Goal: Task Accomplishment & Management: Manage account settings

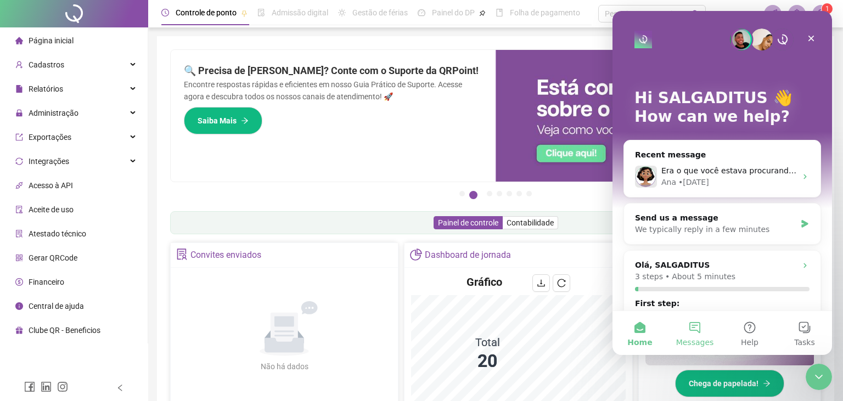
click at [693, 334] on button "Messages" at bounding box center [694, 333] width 55 height 44
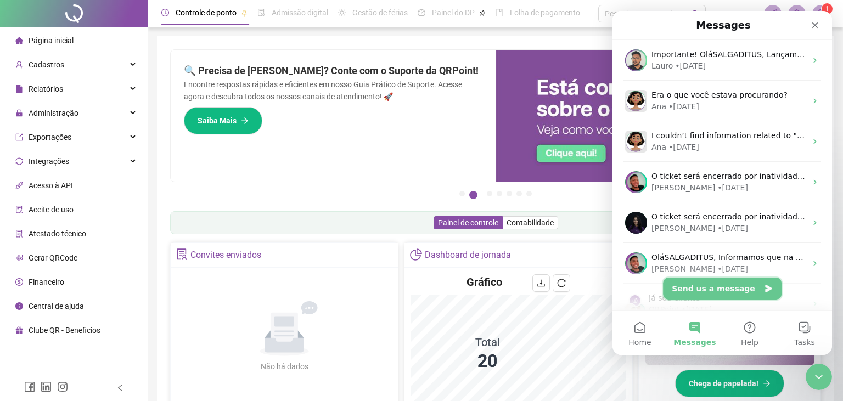
click at [720, 287] on button "Send us a message" at bounding box center [722, 289] width 119 height 22
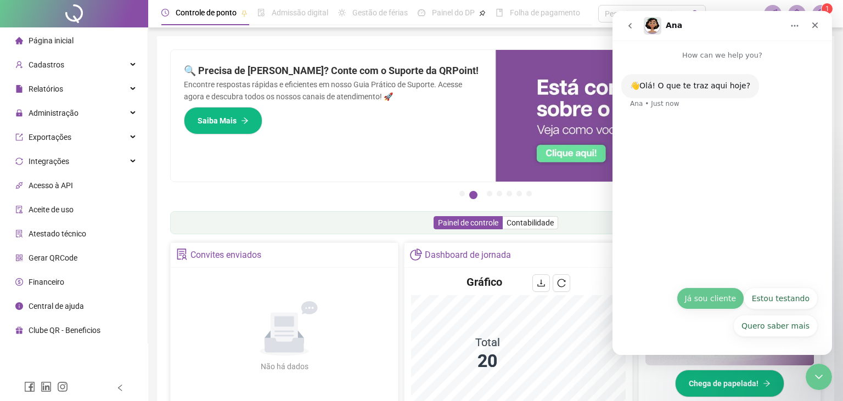
click at [721, 301] on button "Já sou cliente" at bounding box center [711, 299] width 68 height 22
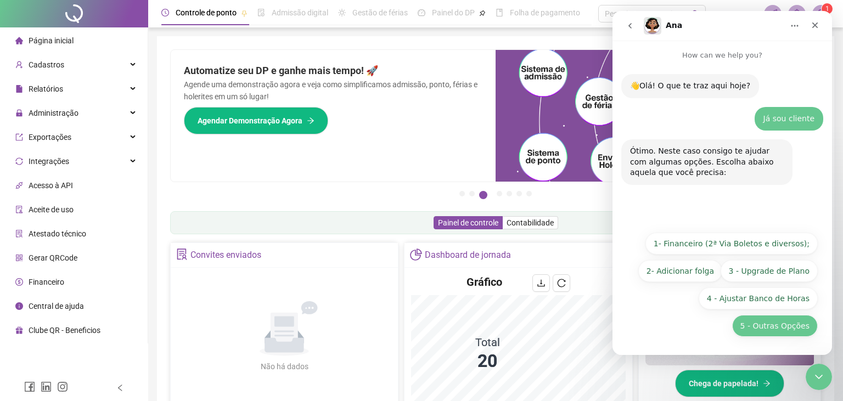
click at [764, 328] on button "5 - Outras Opções" at bounding box center [775, 326] width 86 height 22
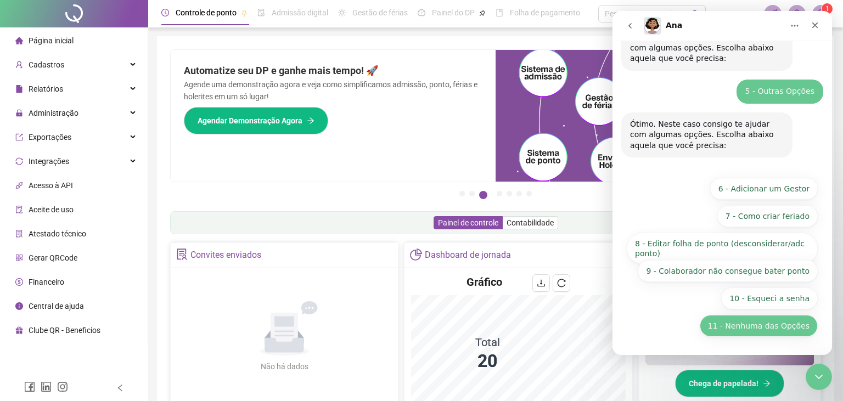
click at [755, 331] on button "11 - Nenhuma das Opções" at bounding box center [759, 326] width 118 height 22
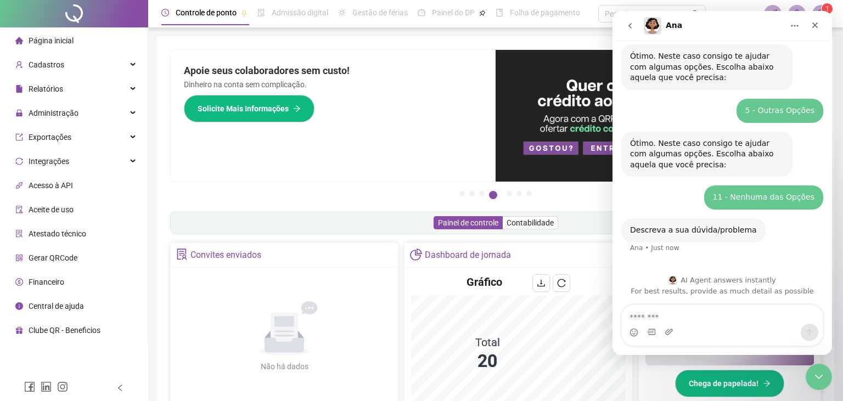
click at [681, 323] on textarea "Message…" at bounding box center [722, 314] width 201 height 19
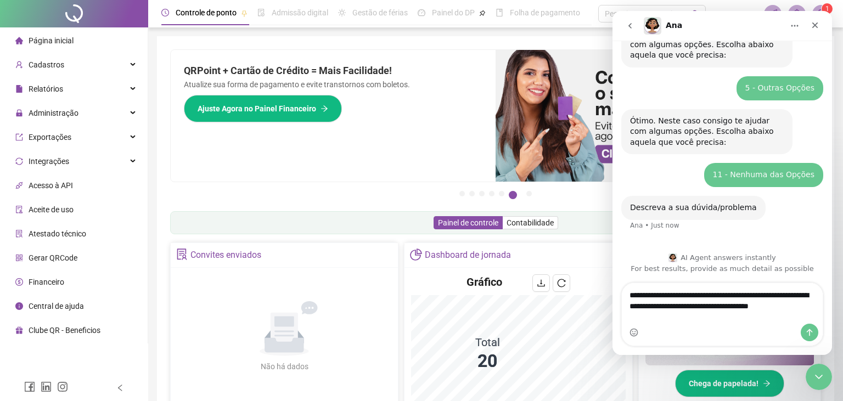
scroll to position [118, 0]
type textarea "**********"
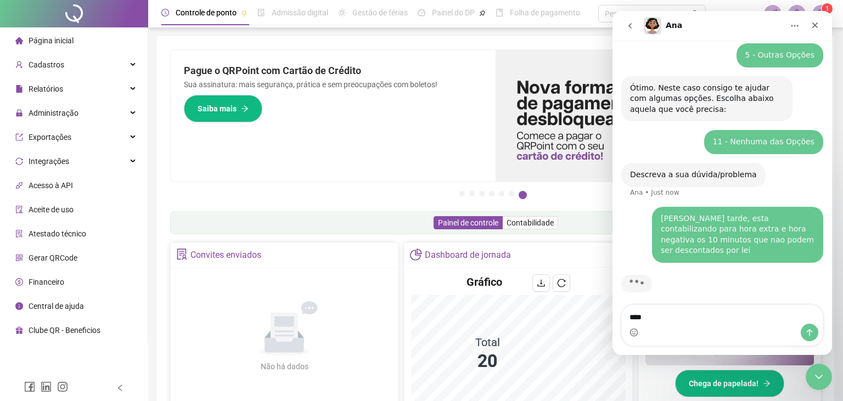
scroll to position [144, 0]
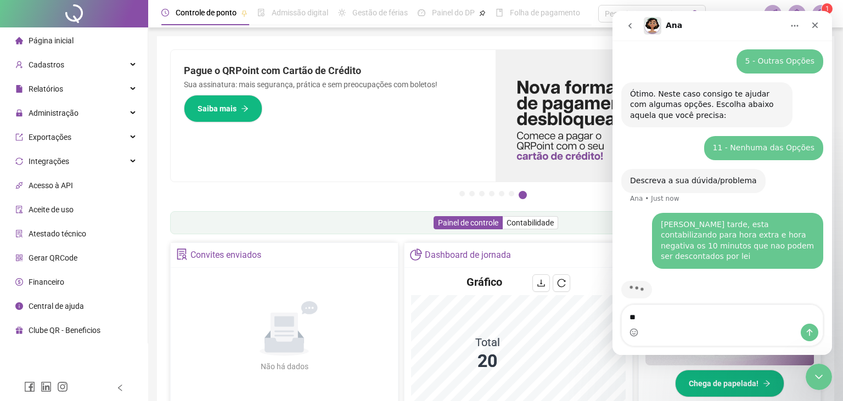
type textarea "*"
type textarea "**********"
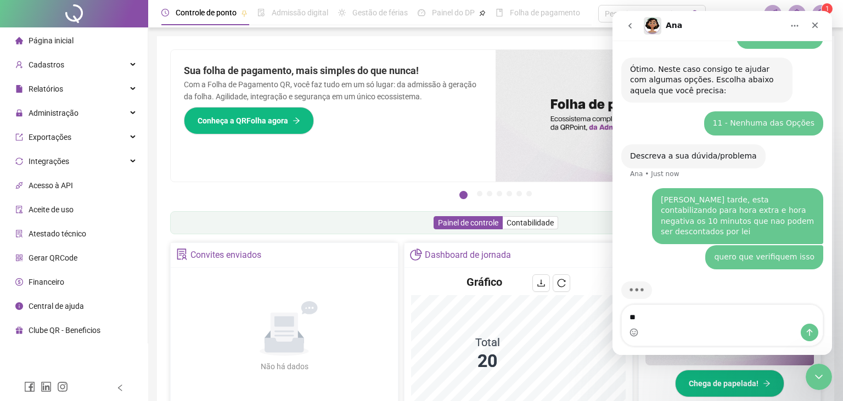
type textarea "*"
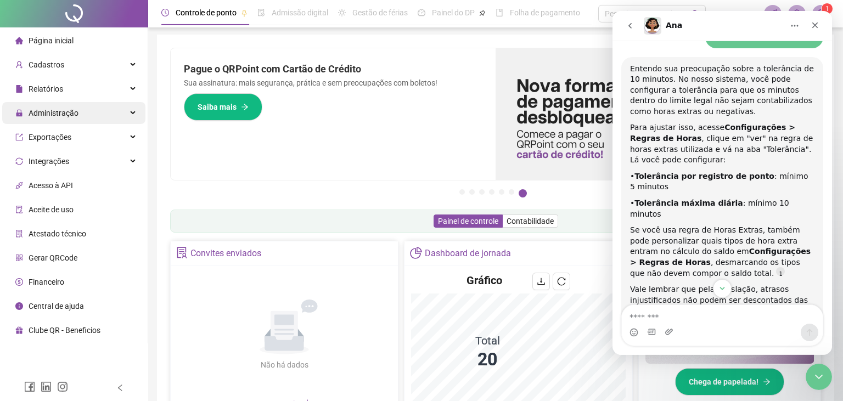
scroll to position [0, 0]
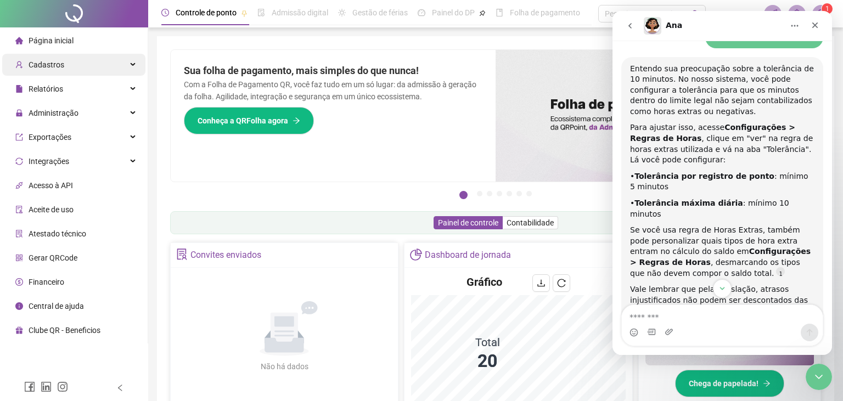
click at [69, 62] on div "Cadastros" at bounding box center [73, 65] width 143 height 22
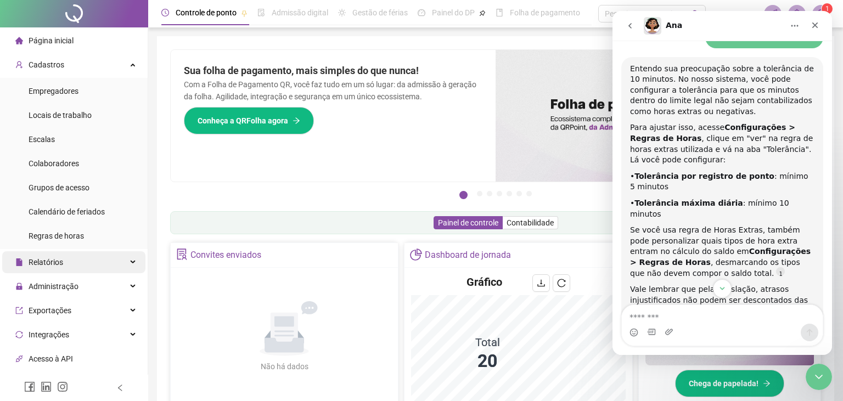
click at [88, 267] on div "Relatórios" at bounding box center [73, 262] width 143 height 22
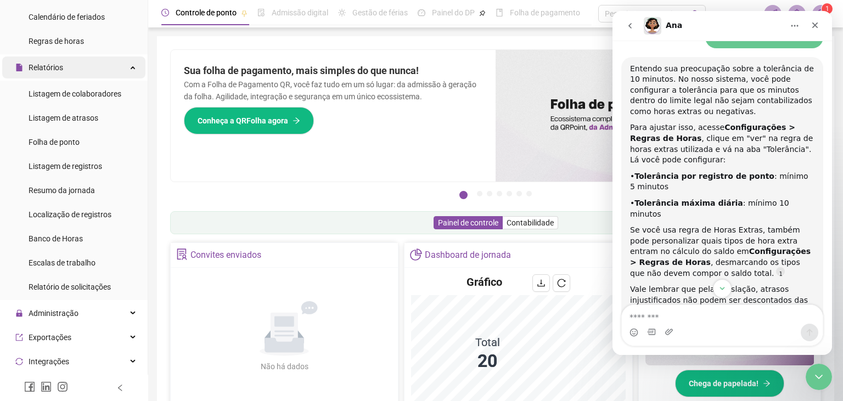
scroll to position [303, 0]
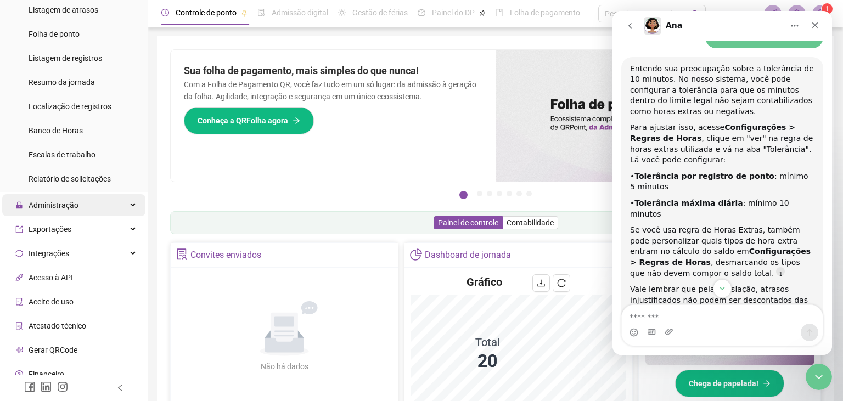
click at [107, 207] on div "Administração" at bounding box center [73, 205] width 143 height 22
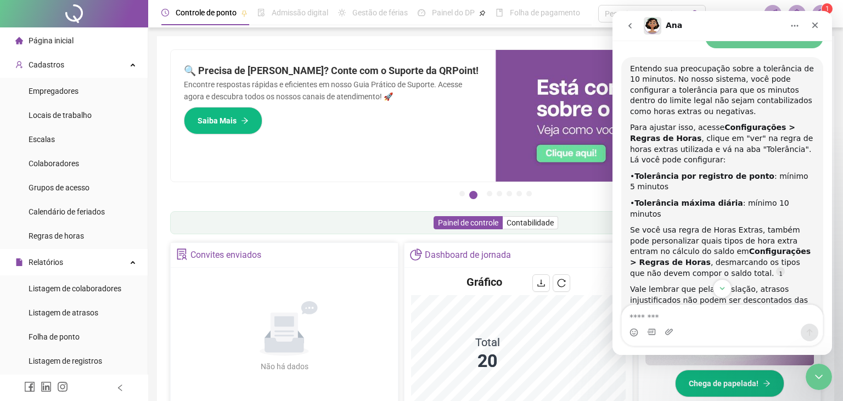
scroll to position [0, 0]
click at [813, 376] on icon "Close Intercom Messenger" at bounding box center [817, 375] width 13 height 13
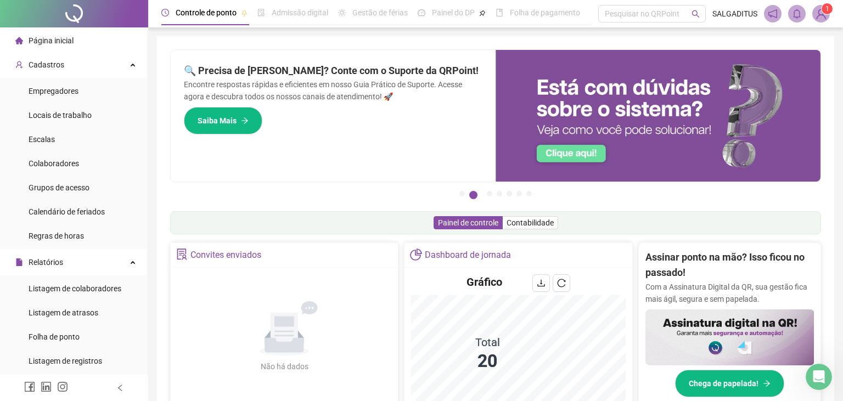
click at [820, 13] on img at bounding box center [821, 13] width 16 height 16
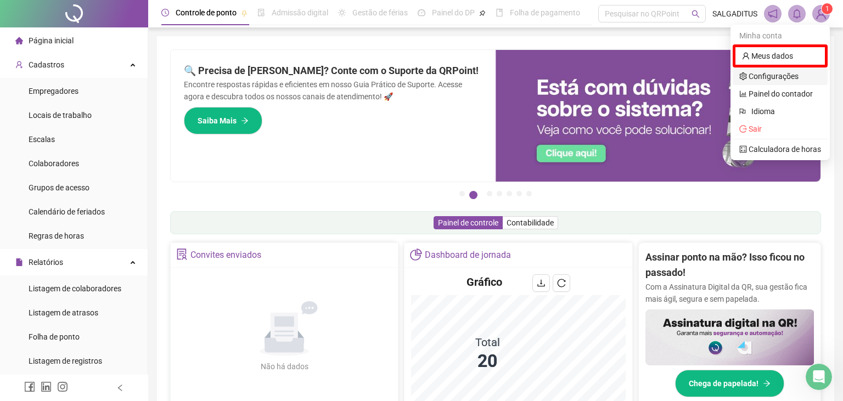
click at [782, 81] on link "Configurações" at bounding box center [768, 76] width 59 height 9
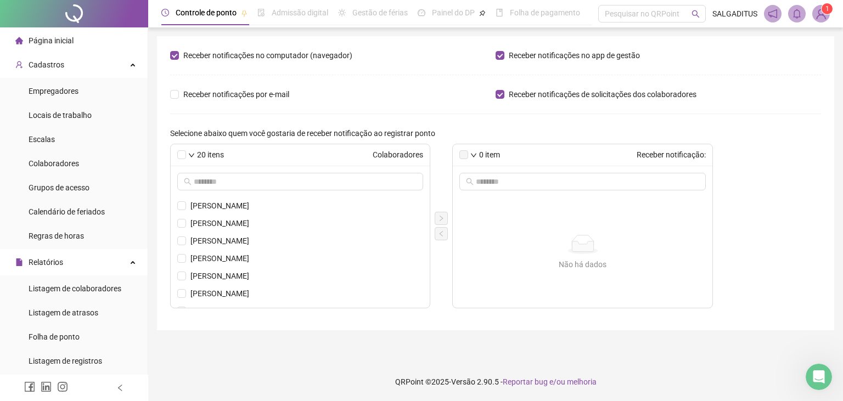
scroll to position [413, 0]
click at [816, 17] on img at bounding box center [821, 13] width 16 height 16
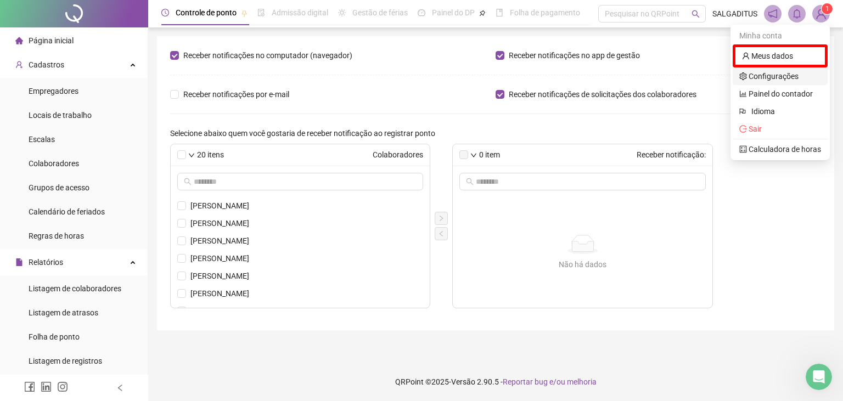
click at [755, 76] on link "Configurações" at bounding box center [768, 76] width 59 height 9
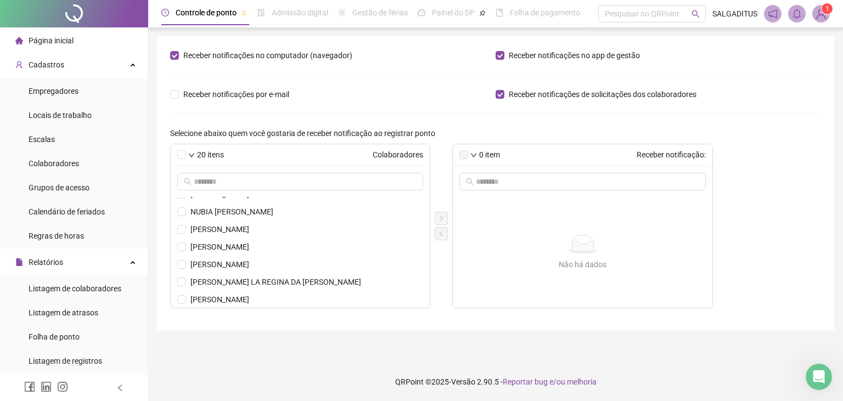
scroll to position [0, 0]
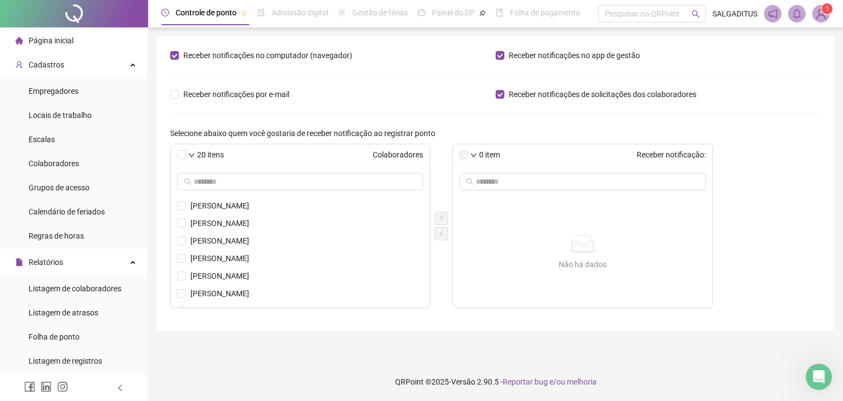
click at [438, 17] on span "Painel do DP" at bounding box center [453, 12] width 43 height 9
click at [548, 20] on div "Folha de pagamento" at bounding box center [538, 12] width 85 height 25
click at [203, 13] on span "Controle de ponto" at bounding box center [206, 12] width 61 height 9
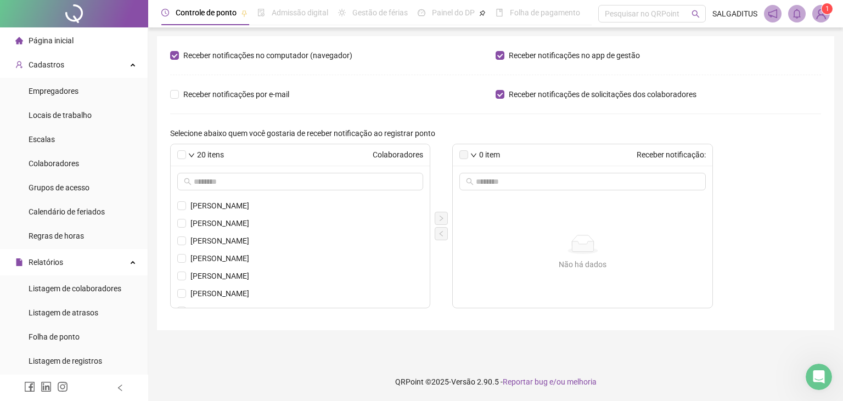
click at [166, 12] on icon "clock-circle" at bounding box center [165, 13] width 8 height 8
click at [304, 16] on span "Admissão digital" at bounding box center [300, 12] width 57 height 9
click at [393, 21] on div "Gestão de férias" at bounding box center [373, 12] width 70 height 25
drag, startPoint x: 493, startPoint y: 23, endPoint x: 554, endPoint y: 24, distance: 61.5
click at [493, 23] on div "Controle de ponto Admissão digital Gestão de férias Painel do DP Folha de pagam…" at bounding box center [370, 12] width 419 height 25
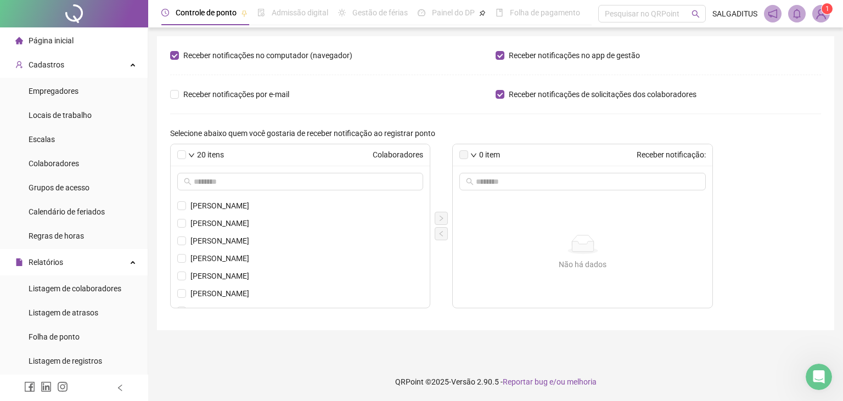
click at [555, 24] on div "Folha de pagamento" at bounding box center [538, 12] width 85 height 25
click at [826, 18] on img at bounding box center [821, 13] width 16 height 16
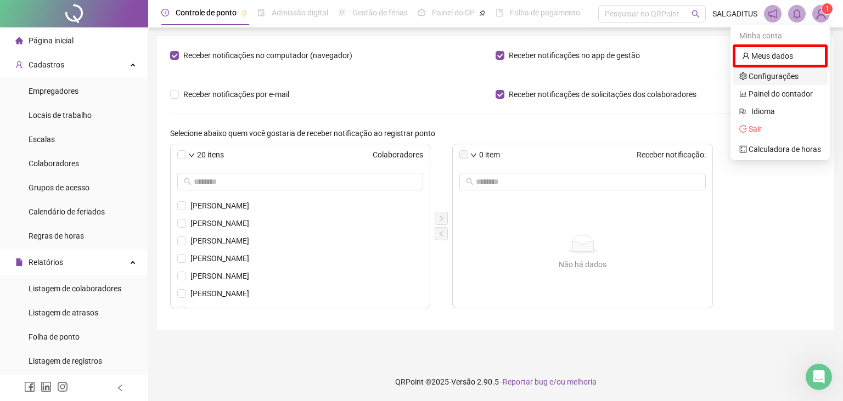
click at [767, 80] on link "Configurações" at bounding box center [768, 76] width 59 height 9
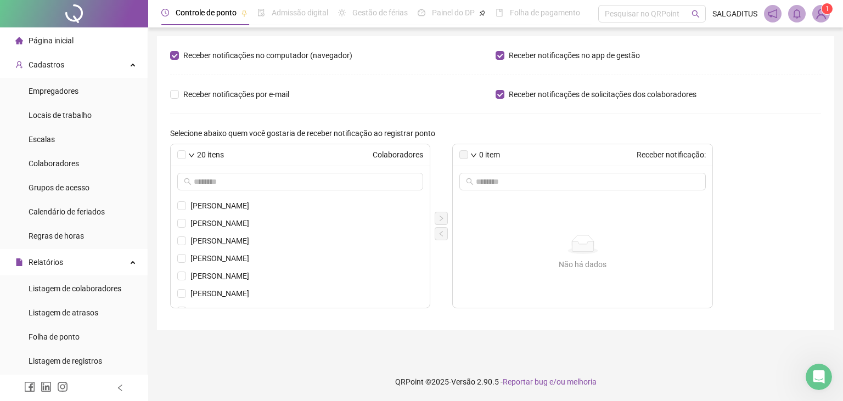
click at [813, 15] on img at bounding box center [821, 13] width 16 height 16
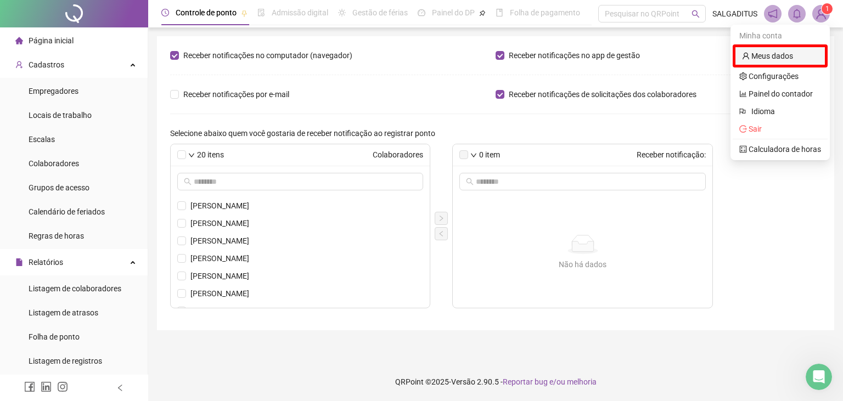
click at [777, 56] on link "Meus dados" at bounding box center [767, 56] width 51 height 9
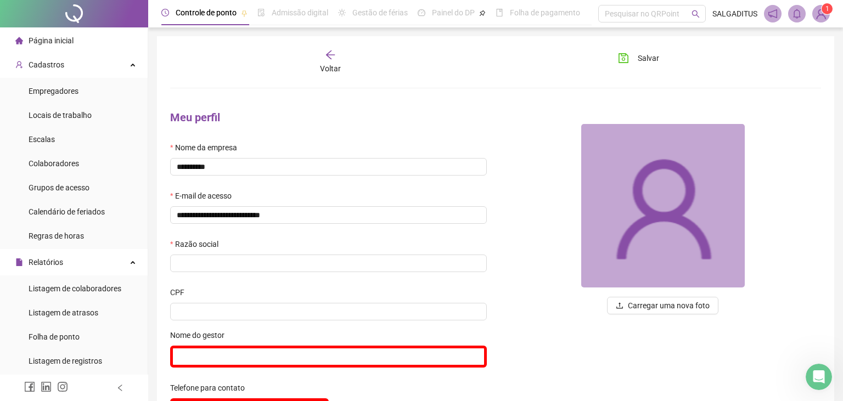
click at [824, 16] on img at bounding box center [821, 13] width 16 height 16
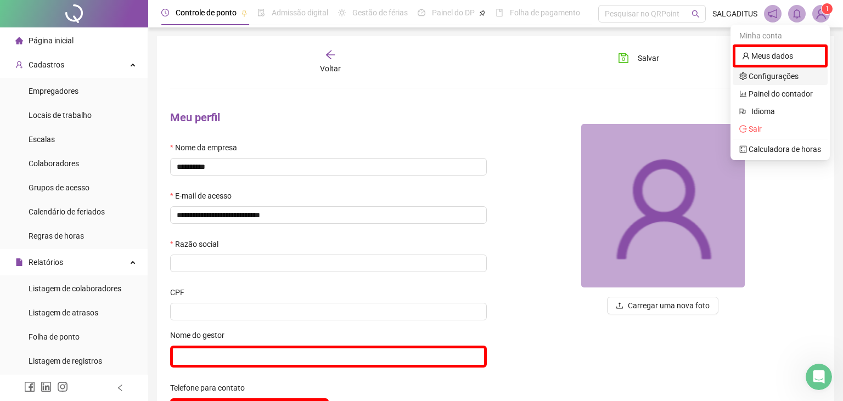
click at [770, 80] on link "Configurações" at bounding box center [768, 76] width 59 height 9
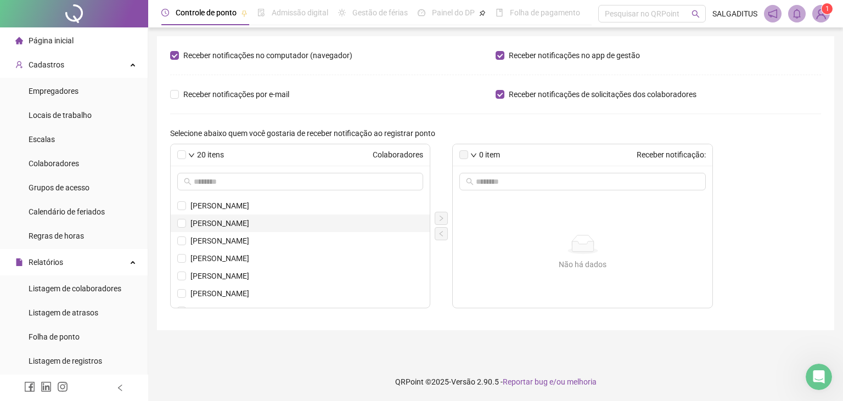
click at [180, 230] on li "[PERSON_NAME]" at bounding box center [300, 224] width 259 height 18
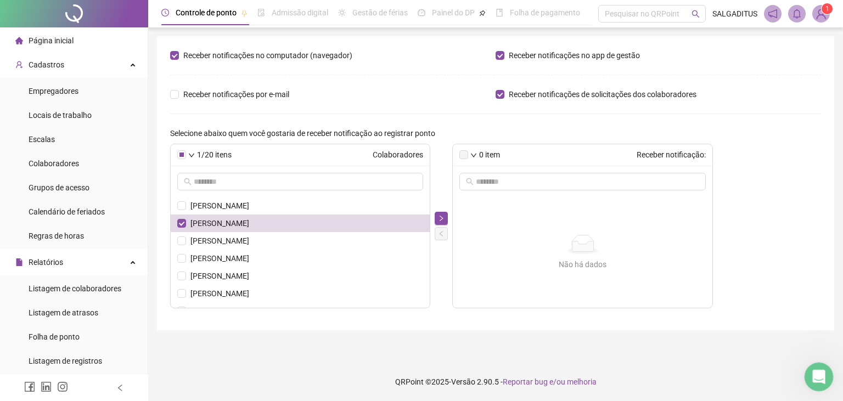
click at [811, 369] on div "Open Intercom Messenger" at bounding box center [817, 375] width 36 height 36
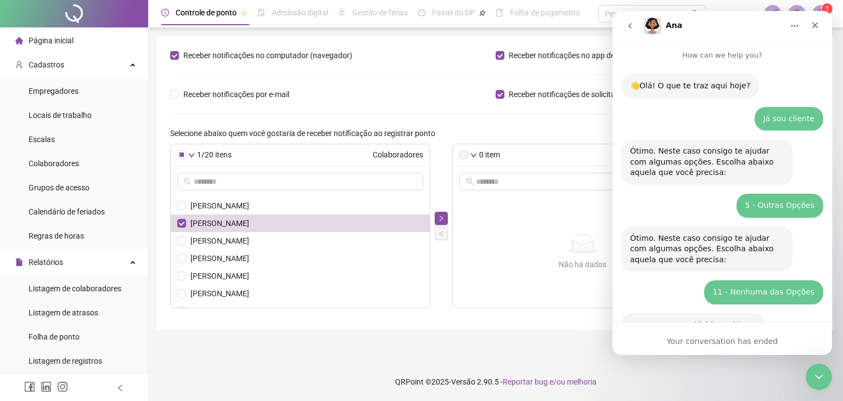
scroll to position [406, 0]
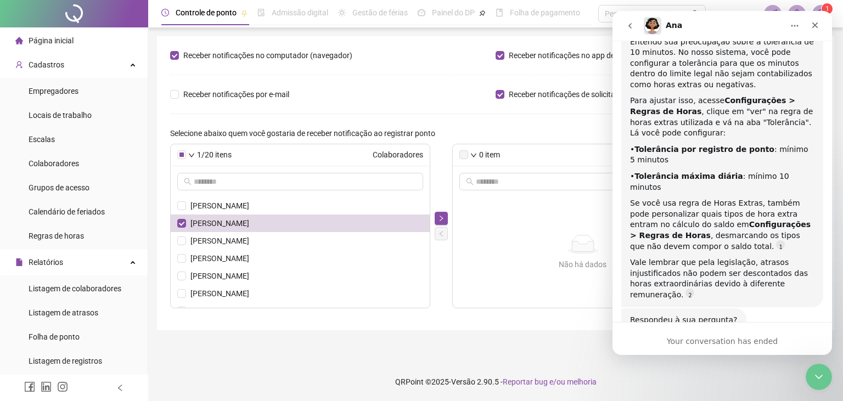
click at [728, 308] on div "Respondeu à sua pergunta? Ana • 3m ago" at bounding box center [722, 332] width 202 height 48
click at [671, 308] on div "Respondeu à sua pergunta? Ana • 3m ago" at bounding box center [722, 332] width 202 height 48
drag, startPoint x: 662, startPoint y: 300, endPoint x: 660, endPoint y: 310, distance: 10.0
click at [660, 310] on div "Respondeu à sua pergunta? Ana • 3m ago" at bounding box center [722, 332] width 202 height 48
click at [660, 327] on div "Your conversation has ended" at bounding box center [723, 338] width 220 height 33
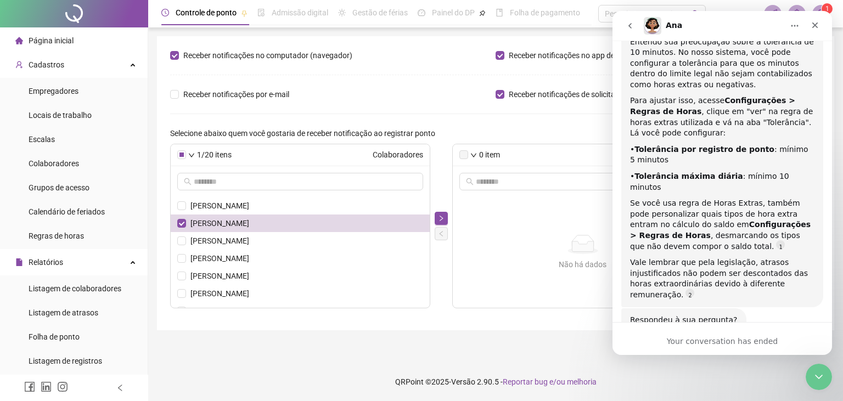
click at [711, 341] on div "Your conversation has ended" at bounding box center [723, 342] width 220 height 12
click at [815, 27] on icon "Close" at bounding box center [815, 25] width 9 height 9
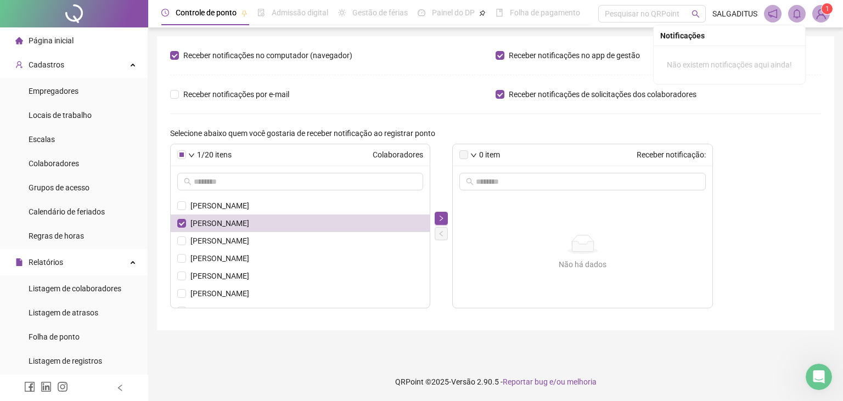
click at [795, 14] on icon "bell" at bounding box center [797, 14] width 10 height 10
click at [773, 17] on icon "notification" at bounding box center [773, 14] width 10 height 10
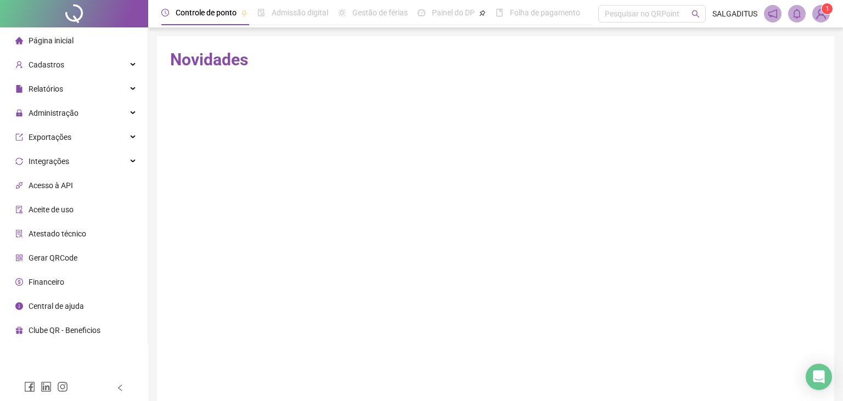
click at [817, 10] on img at bounding box center [821, 13] width 16 height 16
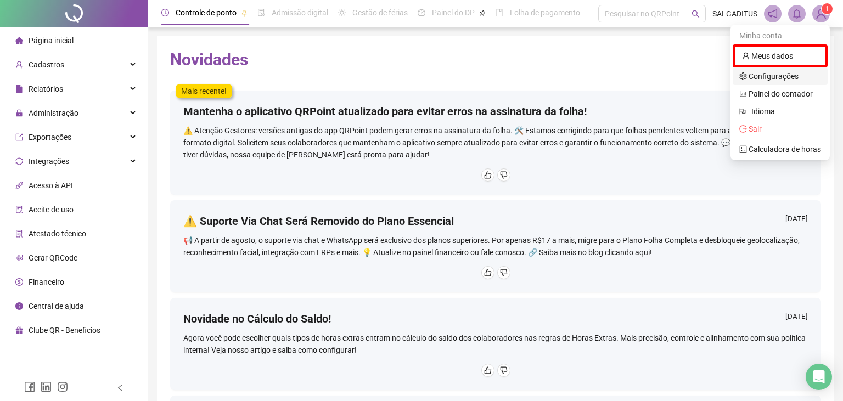
click at [776, 78] on link "Configurações" at bounding box center [768, 76] width 59 height 9
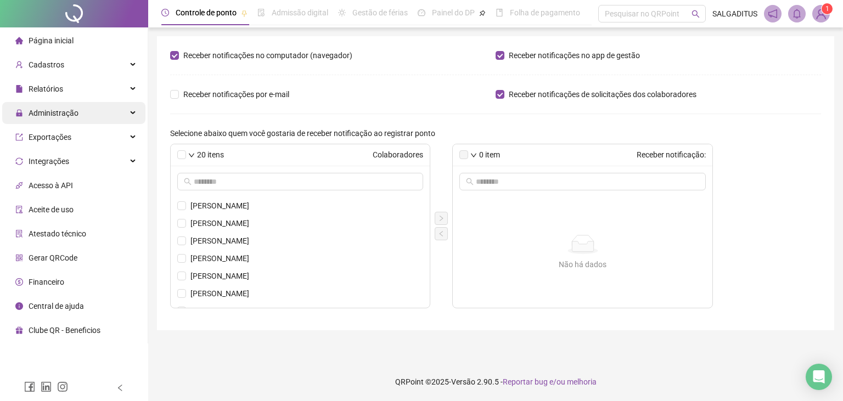
click at [87, 121] on div "Administração" at bounding box center [73, 113] width 143 height 22
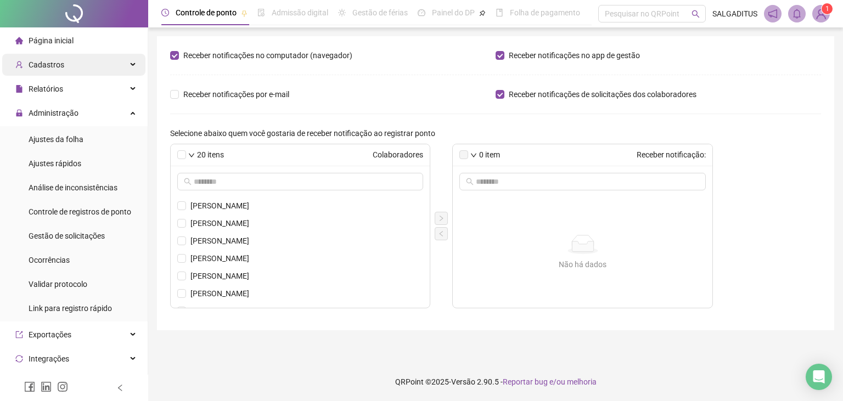
click at [104, 67] on div "Cadastros" at bounding box center [73, 65] width 143 height 22
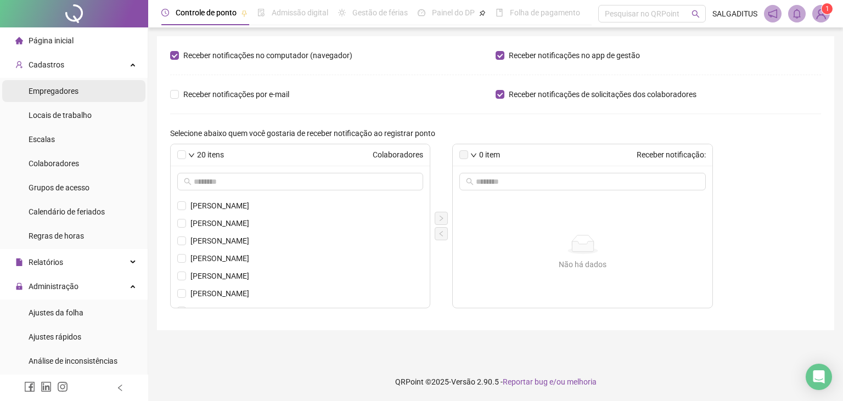
click at [98, 96] on li "Empregadores" at bounding box center [73, 91] width 143 height 22
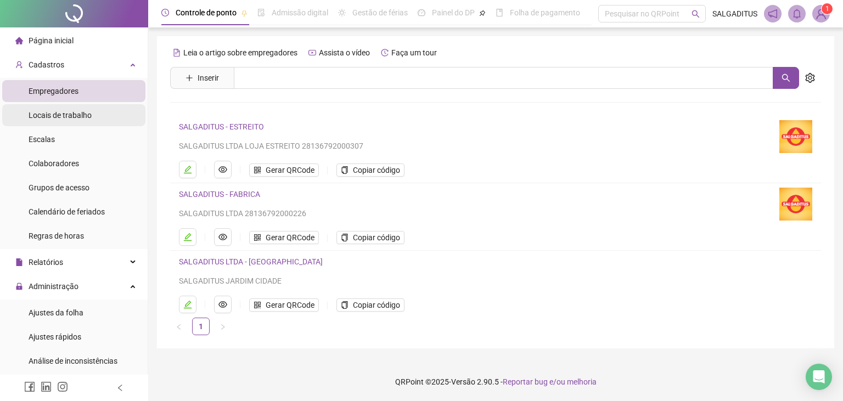
click at [97, 120] on li "Locais de trabalho" at bounding box center [73, 115] width 143 height 22
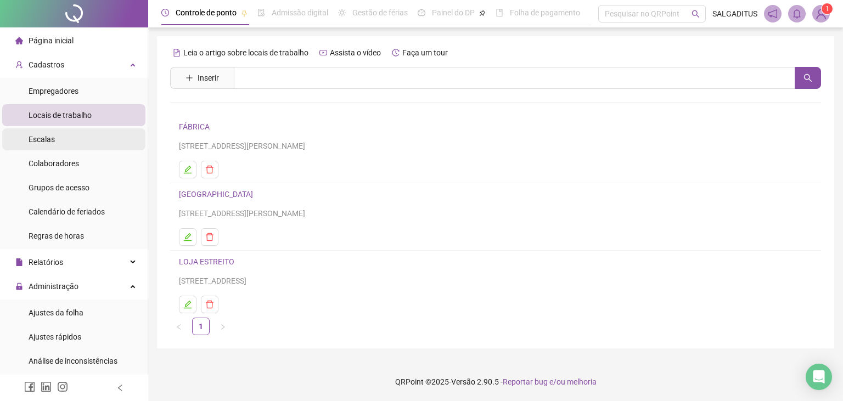
click at [90, 140] on li "Escalas" at bounding box center [73, 139] width 143 height 22
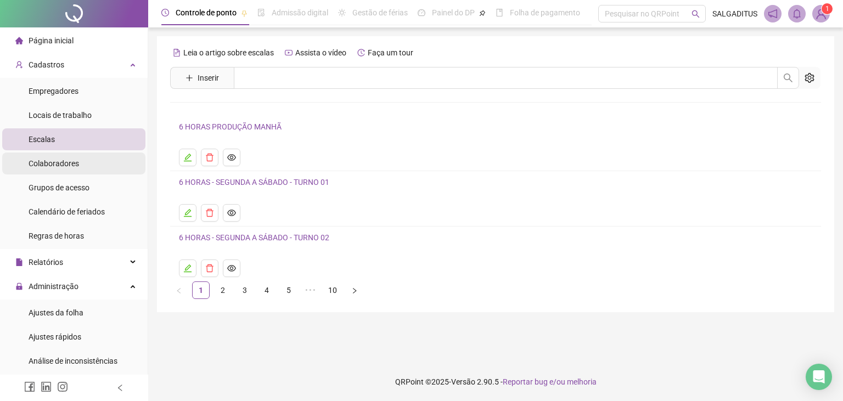
click at [87, 165] on li "Colaboradores" at bounding box center [73, 164] width 143 height 22
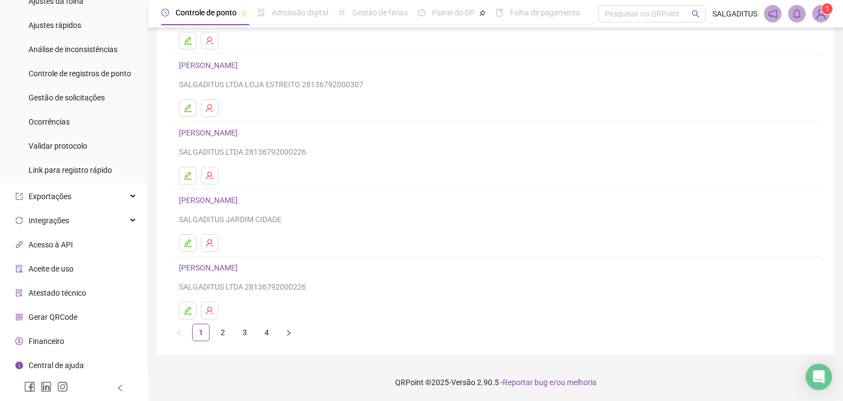
scroll to position [313, 0]
click at [820, 16] on img at bounding box center [821, 13] width 16 height 16
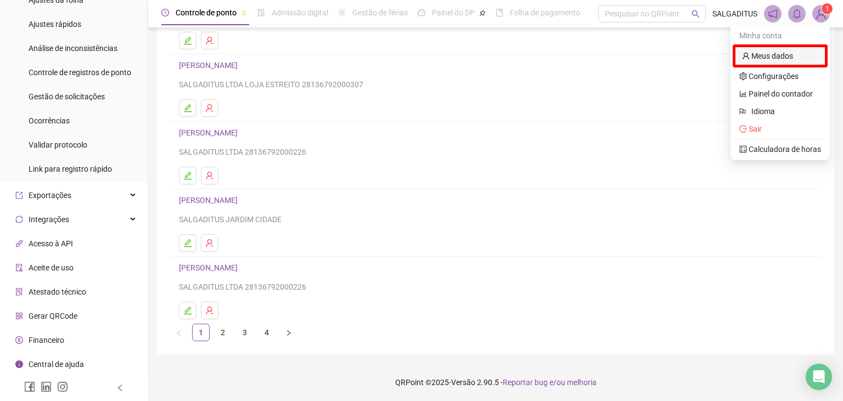
click at [788, 60] on link "Meus dados" at bounding box center [767, 56] width 51 height 9
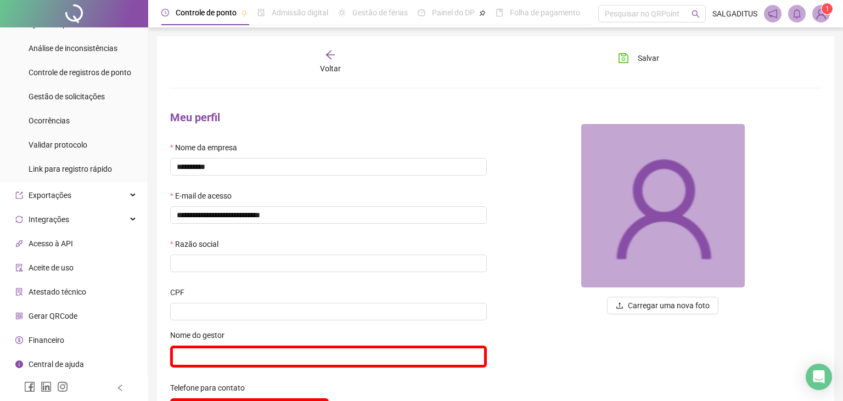
click at [819, 17] on img at bounding box center [821, 13] width 16 height 16
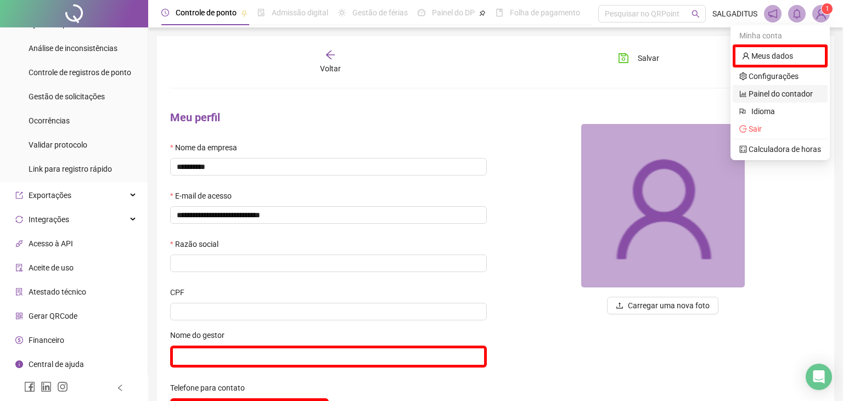
click at [786, 96] on link "Painel do contador" at bounding box center [776, 93] width 74 height 9
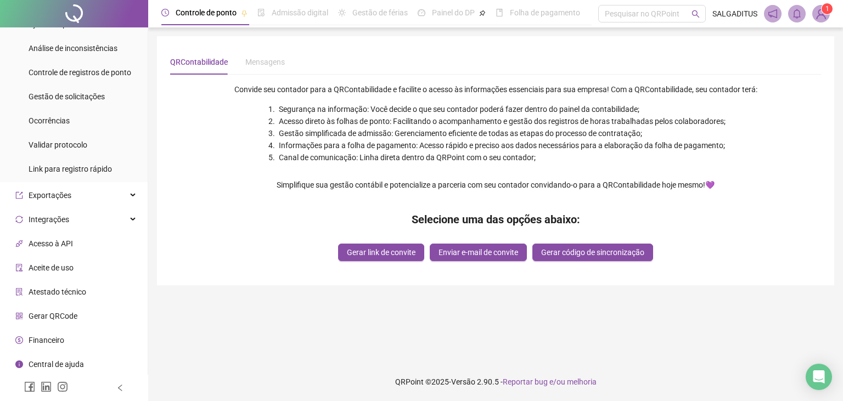
click at [821, 12] on img at bounding box center [821, 13] width 16 height 16
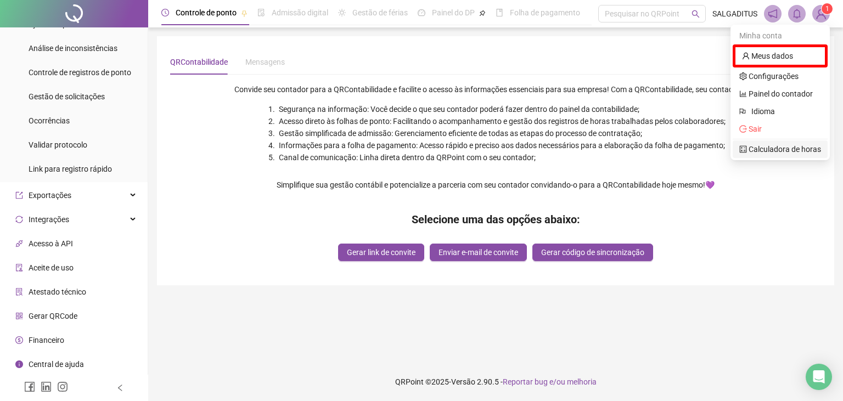
click at [809, 149] on link "Calculadora de horas" at bounding box center [780, 149] width 82 height 9
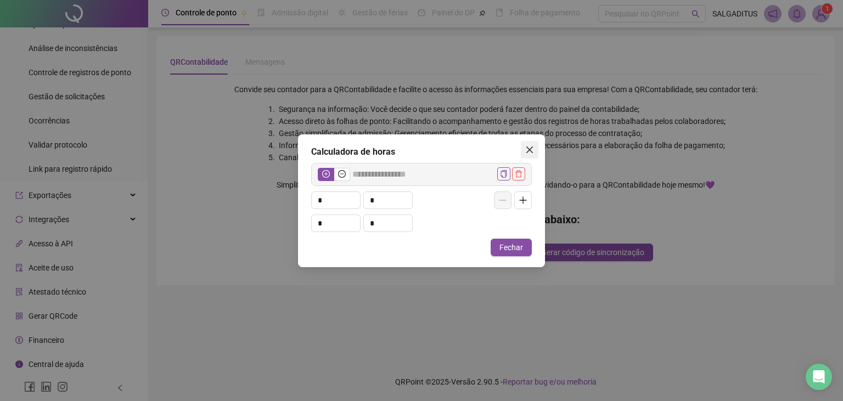
click at [537, 148] on span "Close" at bounding box center [530, 149] width 18 height 9
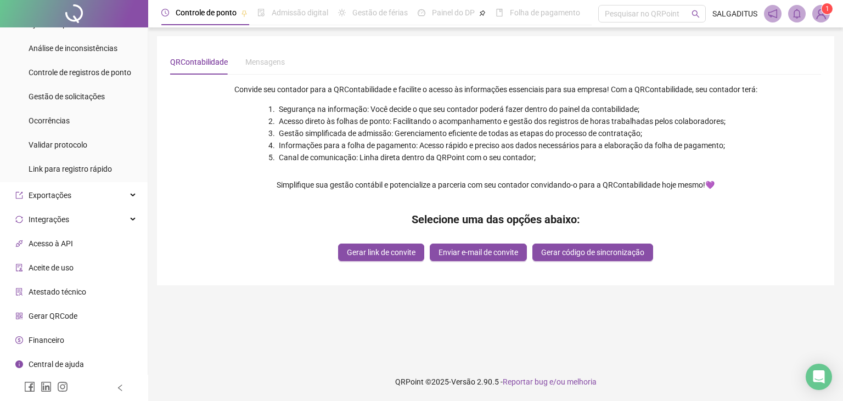
click at [824, 19] on img at bounding box center [821, 13] width 16 height 16
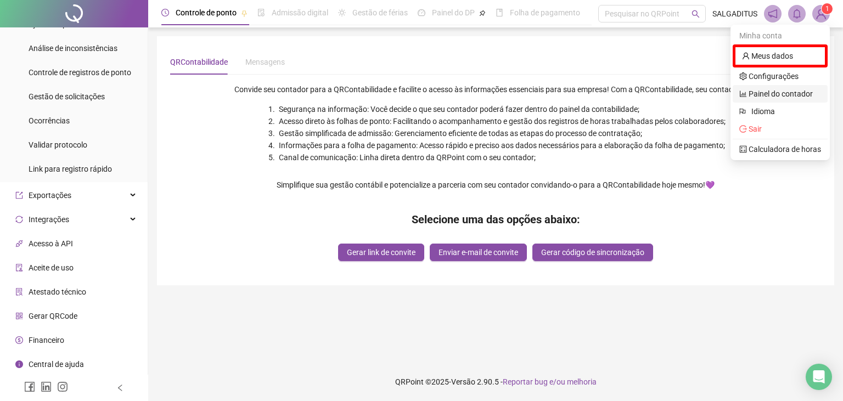
click at [784, 89] on link "Painel do contador" at bounding box center [776, 93] width 74 height 9
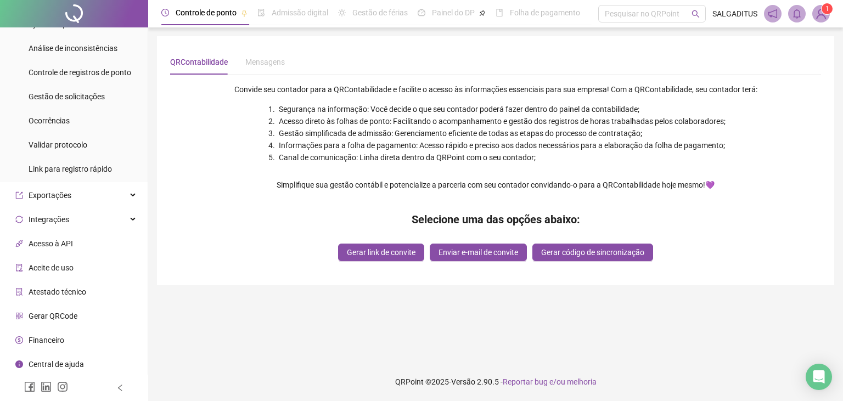
click at [822, 12] on img at bounding box center [821, 13] width 16 height 16
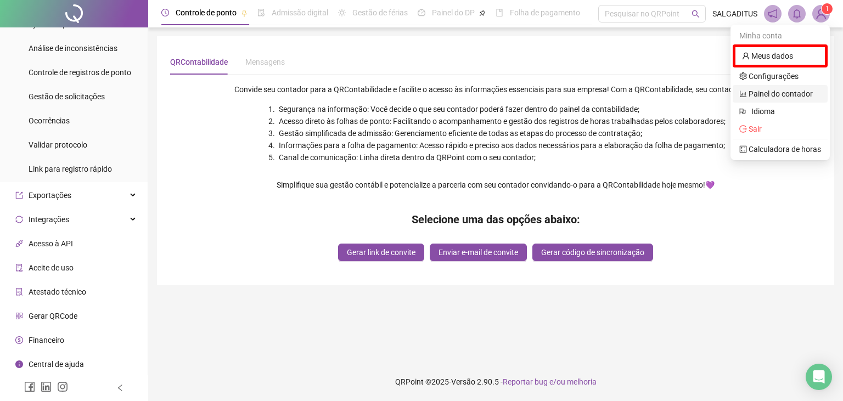
click at [785, 89] on link "Painel do contador" at bounding box center [776, 93] width 74 height 9
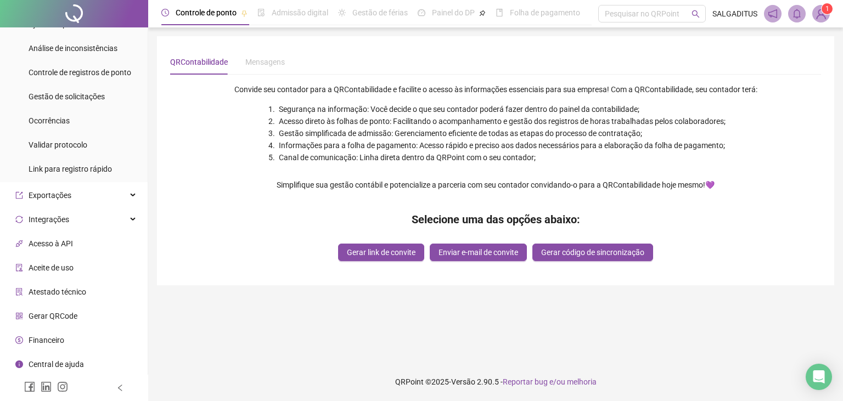
click at [822, 8] on sup "1" at bounding box center [827, 8] width 11 height 11
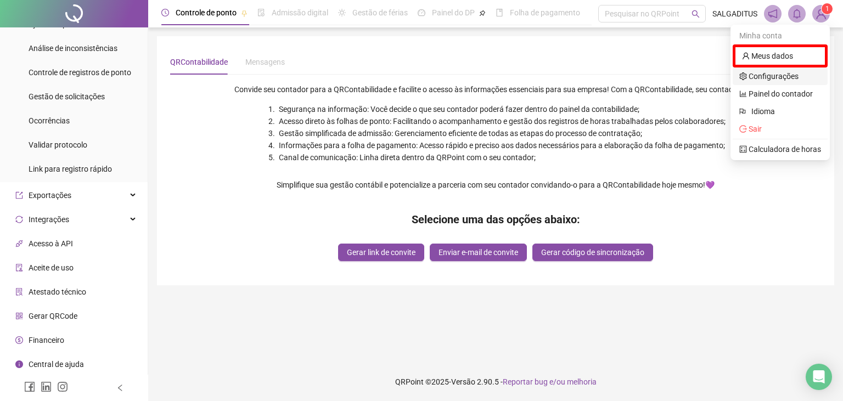
click at [759, 76] on link "Configurações" at bounding box center [768, 76] width 59 height 9
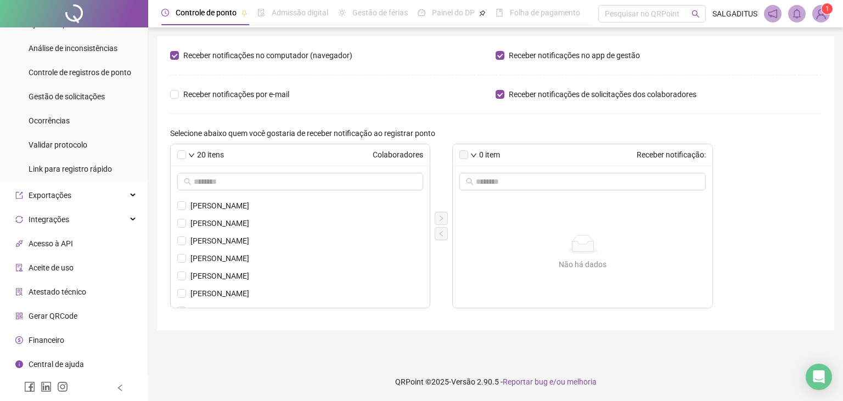
click at [813, 14] on span at bounding box center [821, 14] width 18 height 18
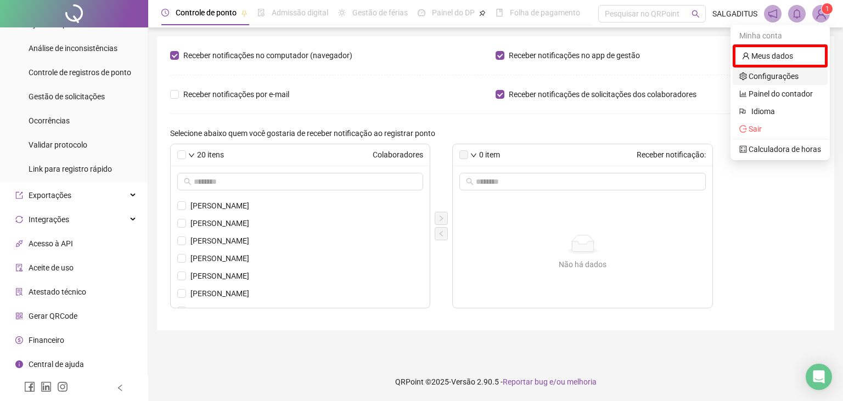
click at [787, 81] on link "Configurações" at bounding box center [768, 76] width 59 height 9
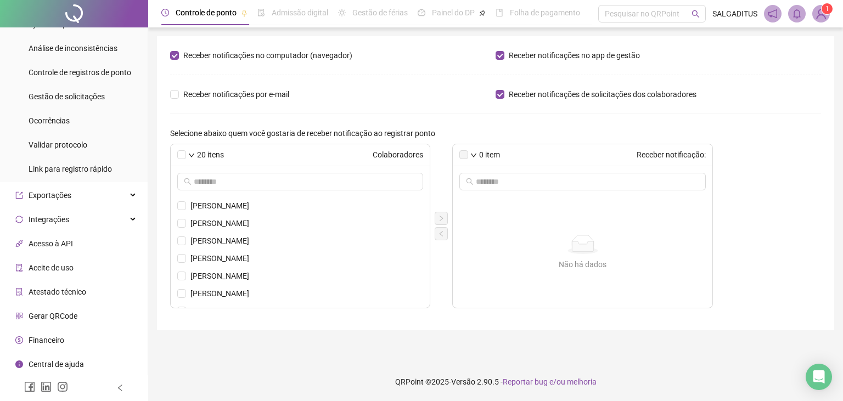
click at [434, 246] on div "20 itens Colaboradores ANA CAROLINA DA SILVA ANA GABRIELA DIAS MIRANDA CHARLES …" at bounding box center [495, 226] width 651 height 165
